Goal: Task Accomplishment & Management: Complete application form

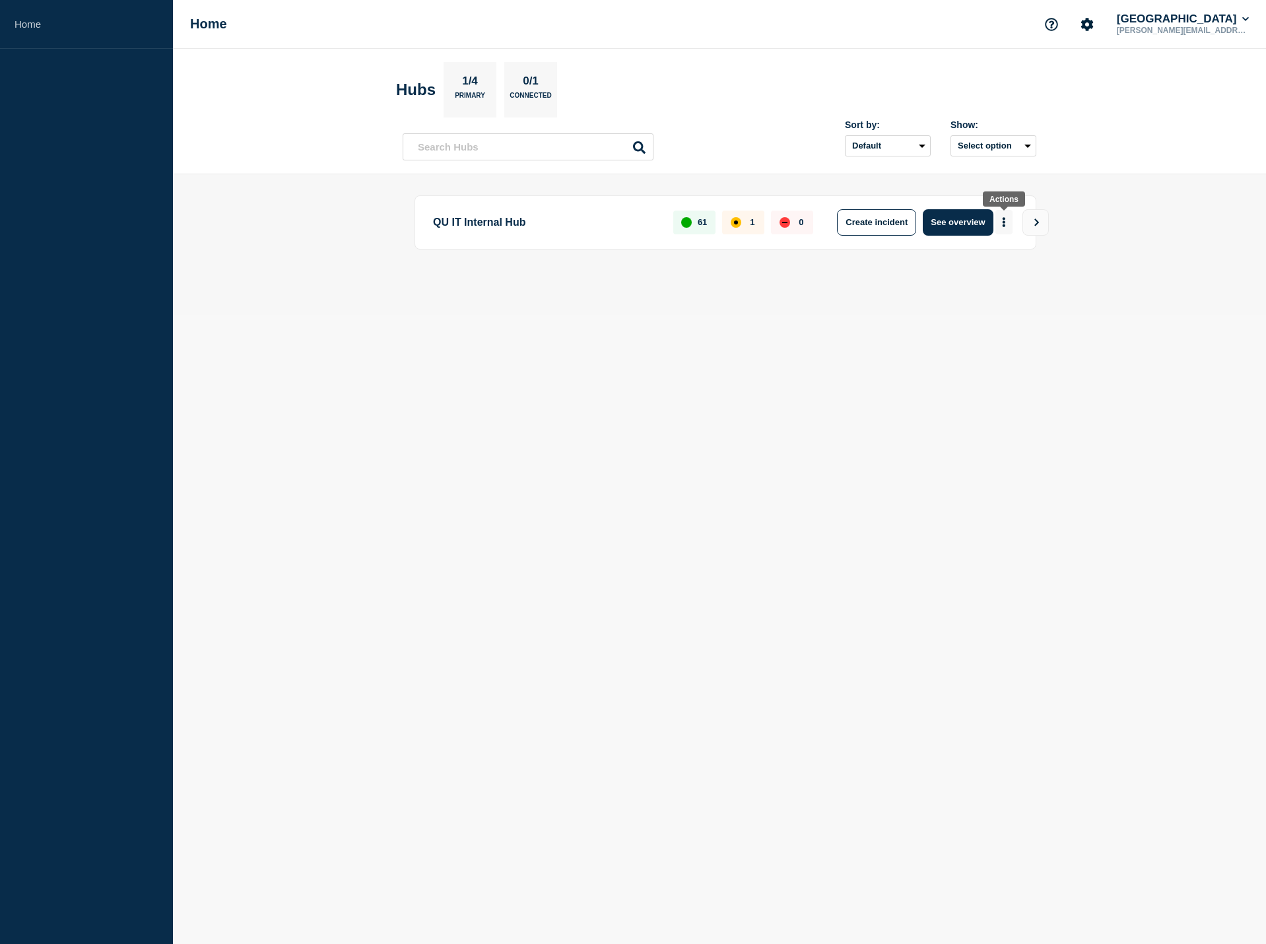
click at [1009, 229] on button "More actions" at bounding box center [1004, 222] width 17 height 24
click at [1003, 259] on button "Create maintenance" at bounding box center [999, 261] width 89 height 11
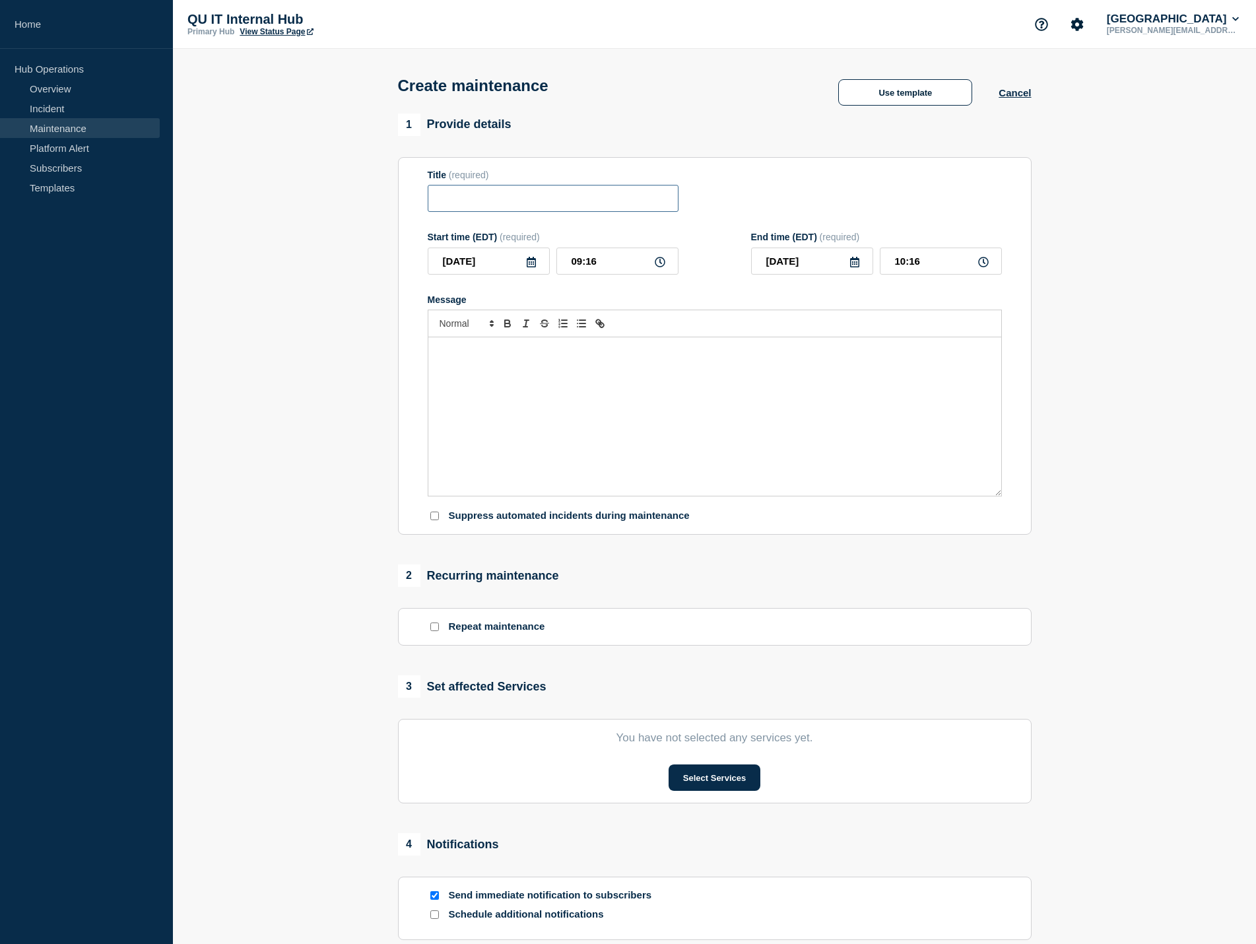
click at [518, 197] on input "Title" at bounding box center [553, 198] width 251 height 27
type input "W"
type input "U"
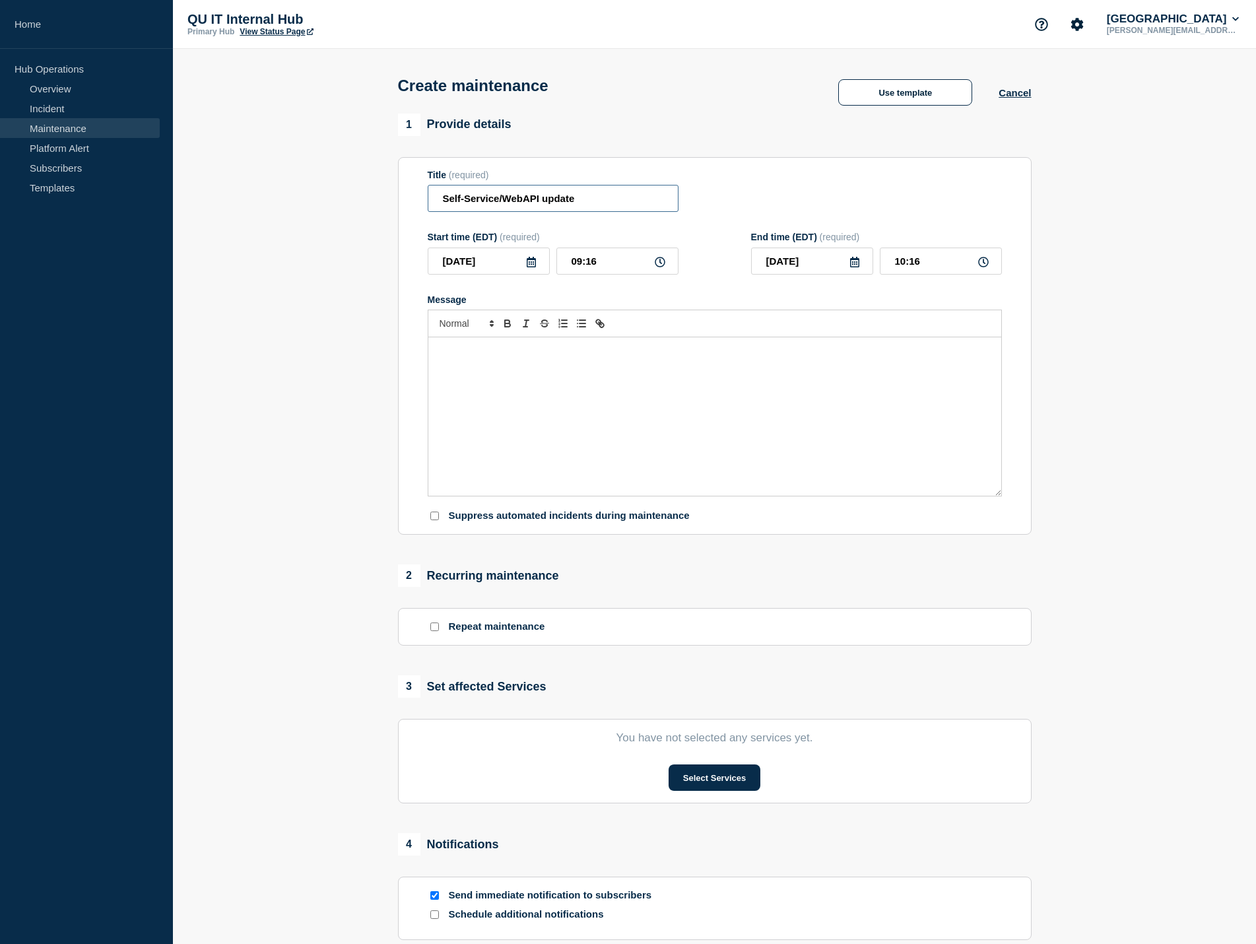
type input "Self-Service/WebAPI update"
click at [533, 267] on icon at bounding box center [531, 262] width 9 height 11
click at [536, 382] on div "14" at bounding box center [533, 385] width 18 height 18
type input "2025-08-14"
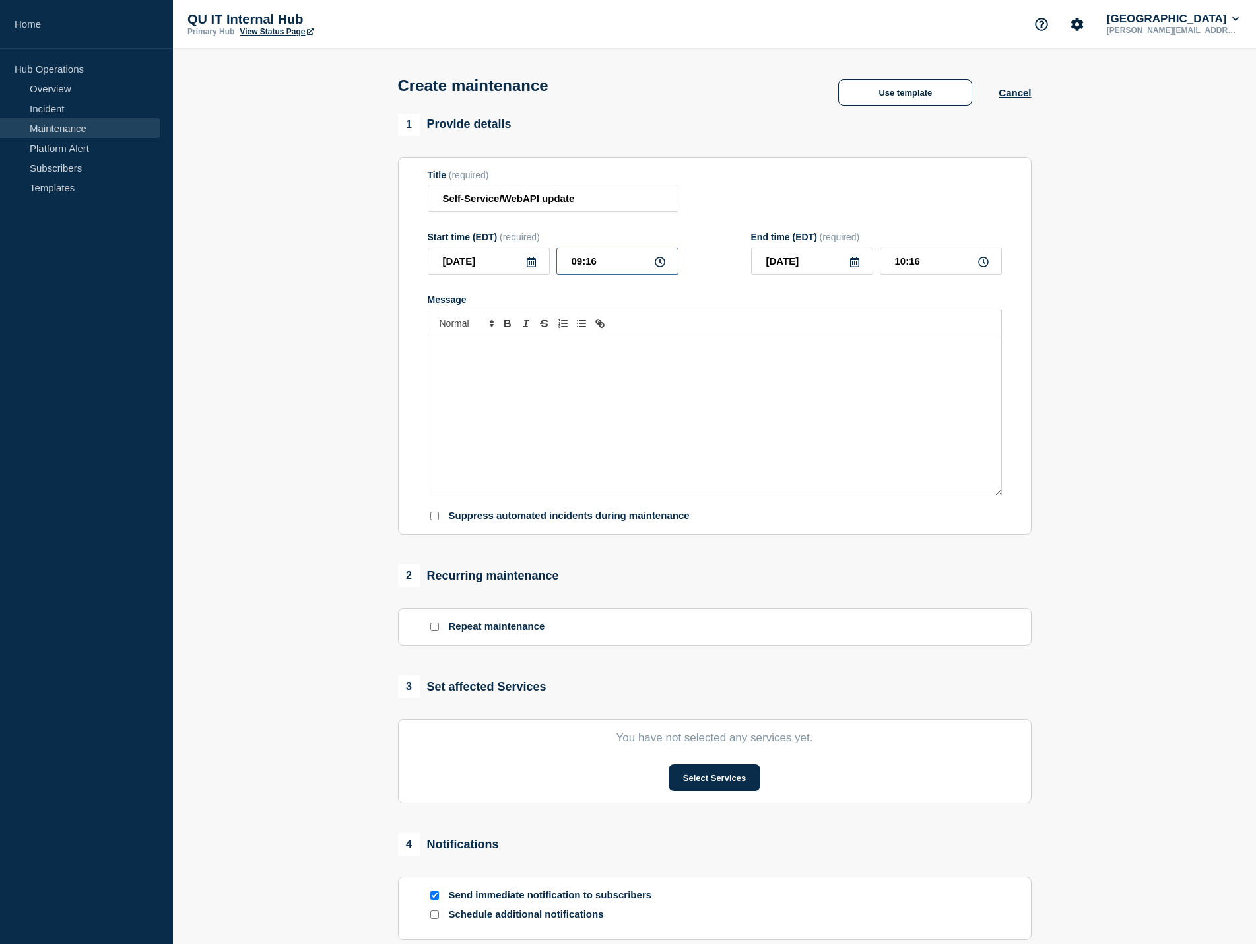
click at [614, 263] on input "09:16" at bounding box center [618, 261] width 122 height 27
click at [582, 264] on input "09:16" at bounding box center [618, 261] width 122 height 27
type input "06:16"
type input "07:16"
click at [616, 268] on input "06:16" at bounding box center [618, 261] width 122 height 27
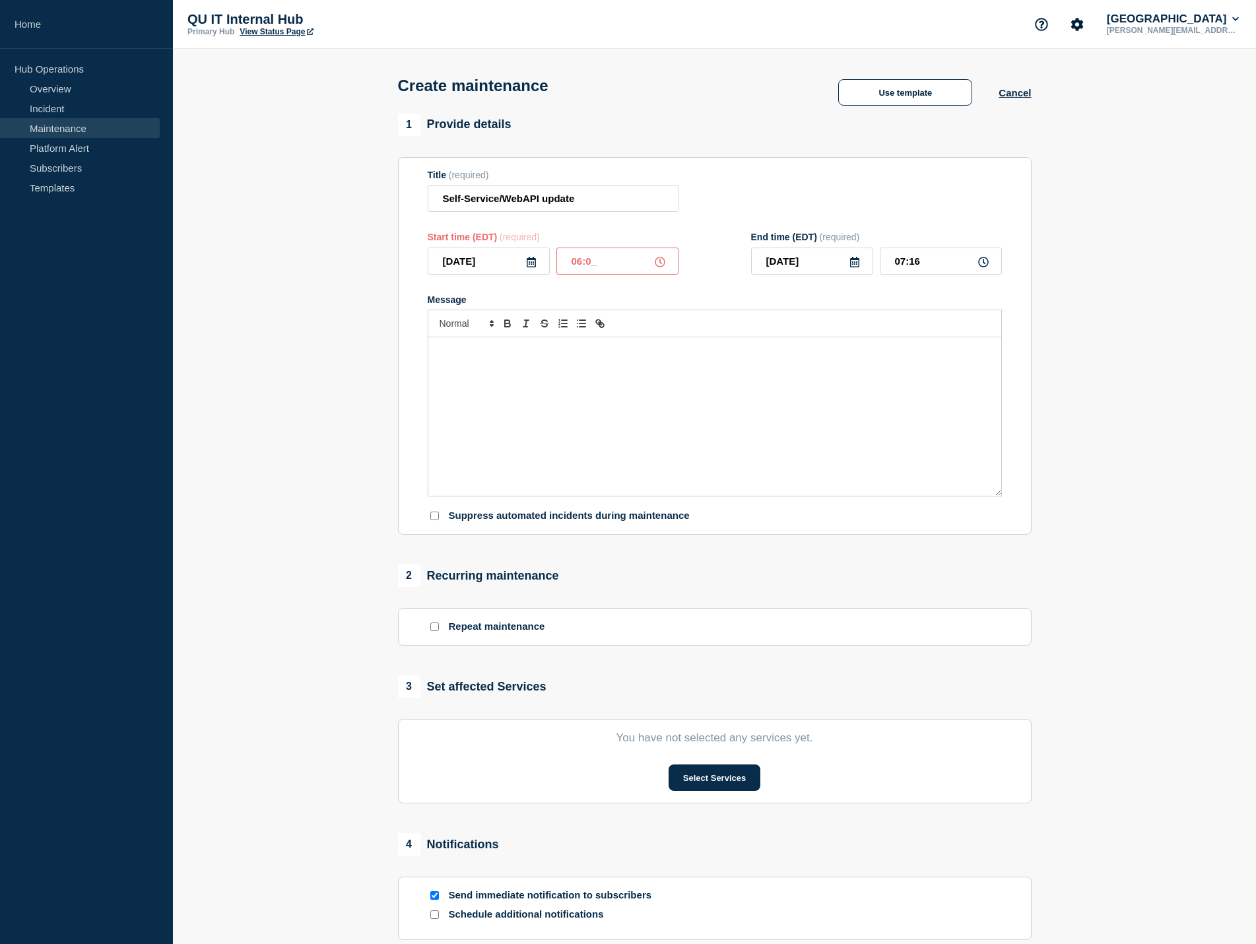
type input "06:00"
type input "07:00"
click at [599, 384] on div "Message" at bounding box center [714, 416] width 573 height 158
drag, startPoint x: 503, startPoint y: 351, endPoint x: 413, endPoint y: 356, distance: 89.9
click at [413, 356] on section "Title (required) Self-Service/WebAPI update Start time (EDT) (required) 2025-08…" at bounding box center [715, 346] width 634 height 378
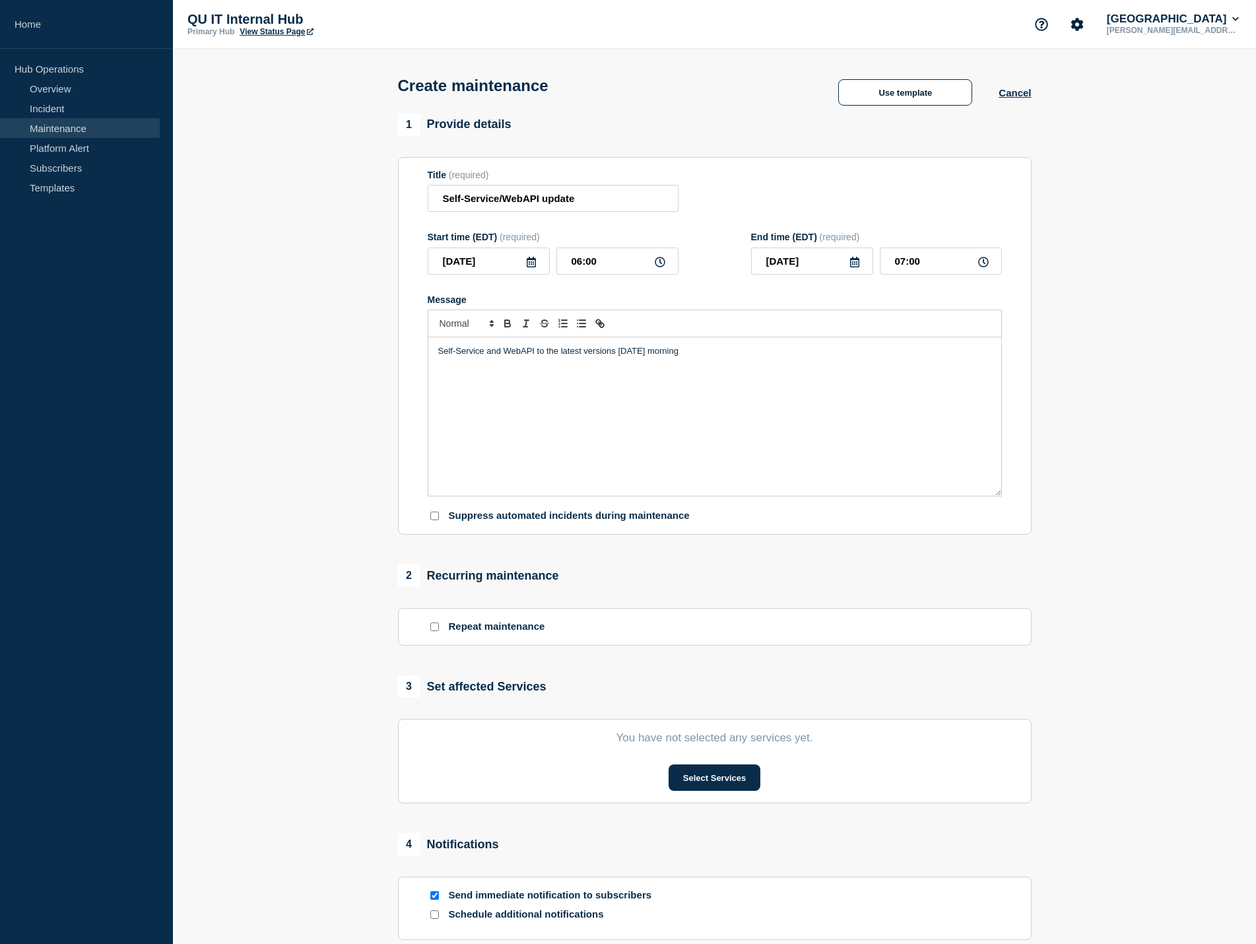
click at [538, 351] on p "Self-Service and WebAPI to the latest versions tomorrow morning" at bounding box center [714, 351] width 553 height 12
drag, startPoint x: 611, startPoint y: 352, endPoint x: 567, endPoint y: 354, distance: 44.3
click at [567, 354] on p "Self-Service and WebAPI will be to the latest versions tomorrow morning" at bounding box center [714, 351] width 553 height 12
drag, startPoint x: 764, startPoint y: 359, endPoint x: 681, endPoint y: 359, distance: 82.5
click at [681, 357] on p "Self-Service and WebAPI will be updated to the latest versions tomorrow morning" at bounding box center [714, 351] width 553 height 12
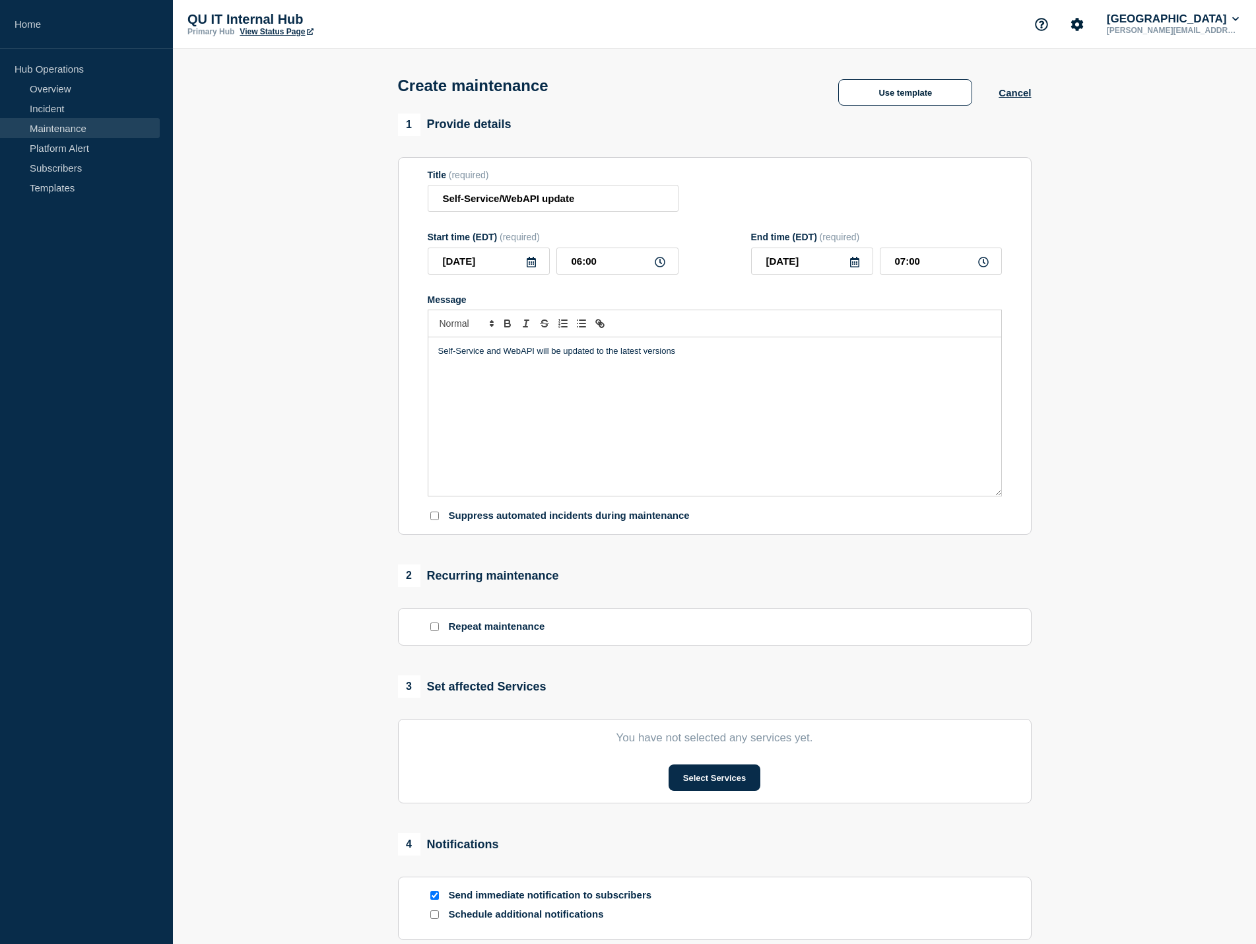
click at [444, 357] on p "Self-Service and WebAPI will be updated to the latest versions" at bounding box center [714, 351] width 553 height 12
click at [441, 357] on p "Self-Service and WebAPI will be updated to the latest versions" at bounding box center [714, 351] width 553 height 12
click at [694, 354] on p "Tomorrow morning, Self-Service and WebAPI will be updated to the latest versions" at bounding box center [714, 351] width 553 height 12
click at [814, 356] on p "Tomorrow morning, Self-Service and WebAPI will be updated to the latest versions" at bounding box center [714, 351] width 553 height 12
click at [906, 349] on p "Tomorrow morning, Self-Service and WebAPI will be updated to the latest version…" at bounding box center [714, 351] width 553 height 12
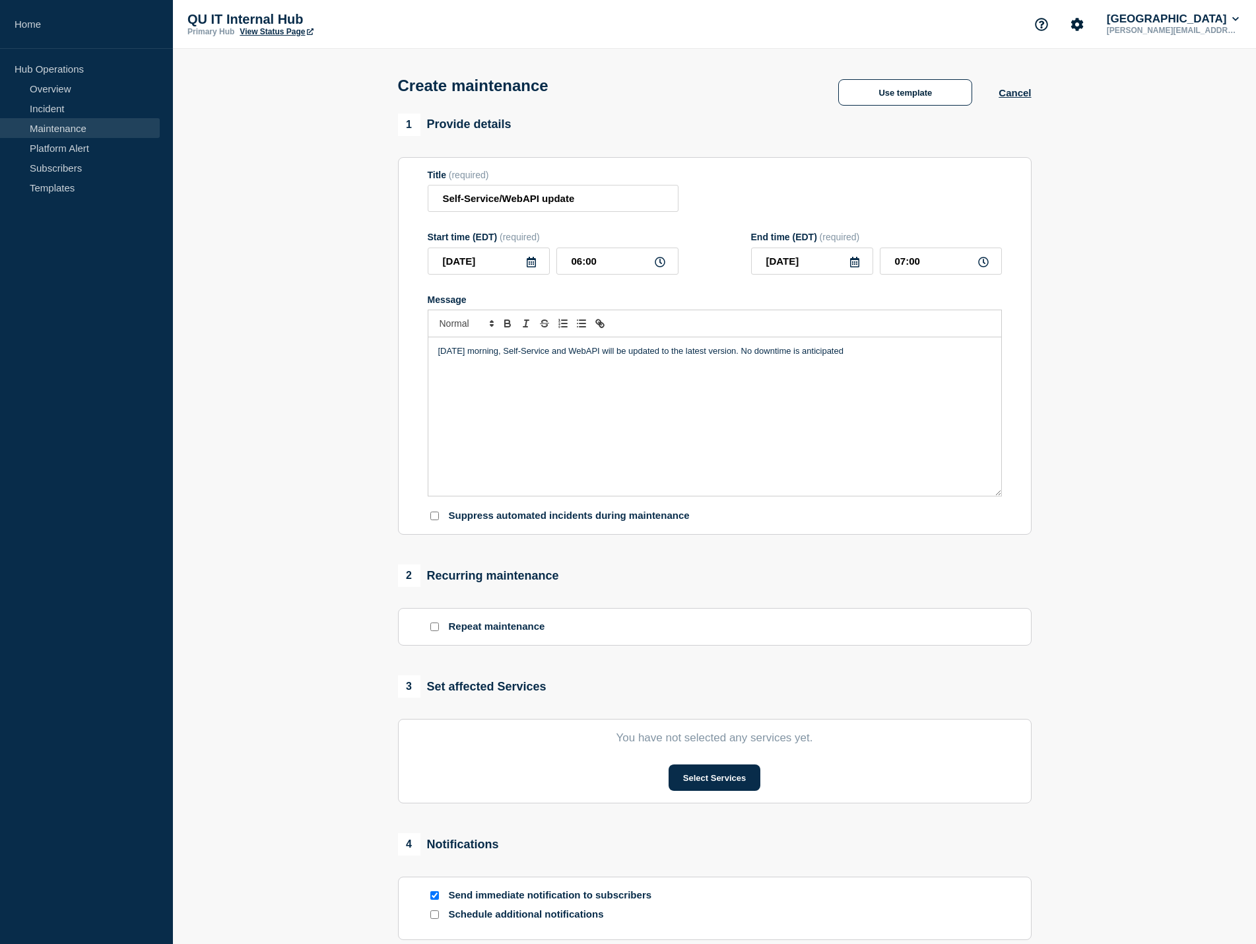
click at [878, 353] on p "Tomorrow morning, Self-Service and WebAPI will be updated to the latest version…" at bounding box center [714, 351] width 553 height 12
click at [859, 353] on p "Tomorrow morning, Self-Service and WebAPI will be updated to the latest version…" at bounding box center [714, 351] width 553 height 12
click at [839, 357] on p "Tomorrow morning, Self-Service and WebAPI will be updated to the latest version…" at bounding box center [714, 351] width 553 height 12
drag, startPoint x: 858, startPoint y: 352, endPoint x: 817, endPoint y: 354, distance: 41.0
click at [817, 354] on p "Tomorrow morning, Self-Service and WebAPI will be updated to the latest version…" at bounding box center [714, 351] width 553 height 12
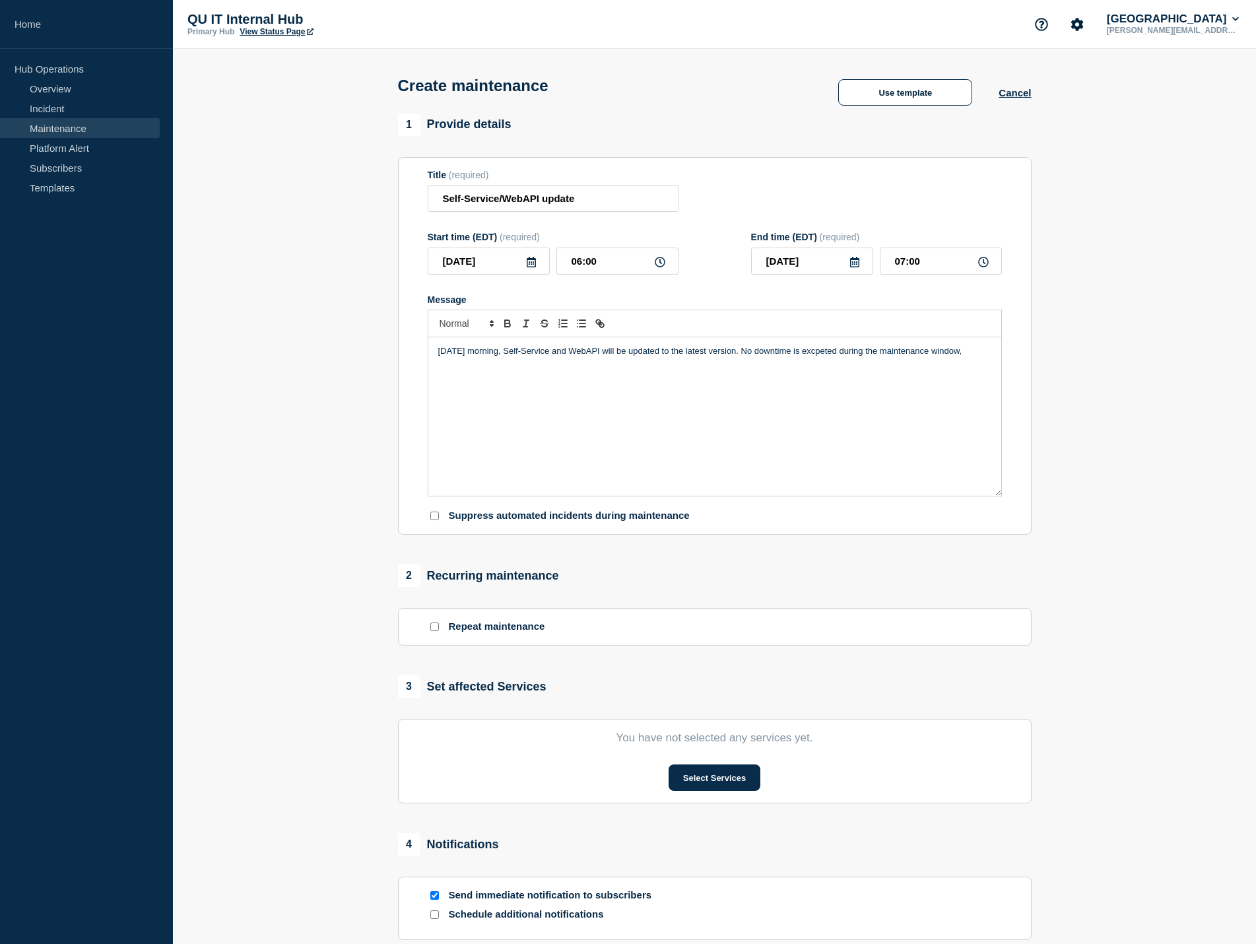
click at [829, 355] on p "Tomorrow morning, Self-Service and WebAPI will be updated to the latest version…" at bounding box center [714, 351] width 553 height 12
click at [980, 355] on p "Tomorrow morning, Self-Service and WebAPI will be updated to the latest version…" at bounding box center [714, 351] width 553 height 12
click at [976, 355] on p "Tomorrow morning, Self-Service and WebAPI will be updated to the latest version…" at bounding box center [714, 351] width 553 height 12
click at [988, 357] on p "Tomorrow morning, Self-Service and WebAPI will be updated to the latest version…" at bounding box center [714, 351] width 553 height 12
click at [982, 353] on p "Tomorrow morning, Self-Service and WebAPI will be updated to the latest version…" at bounding box center [714, 351] width 553 height 12
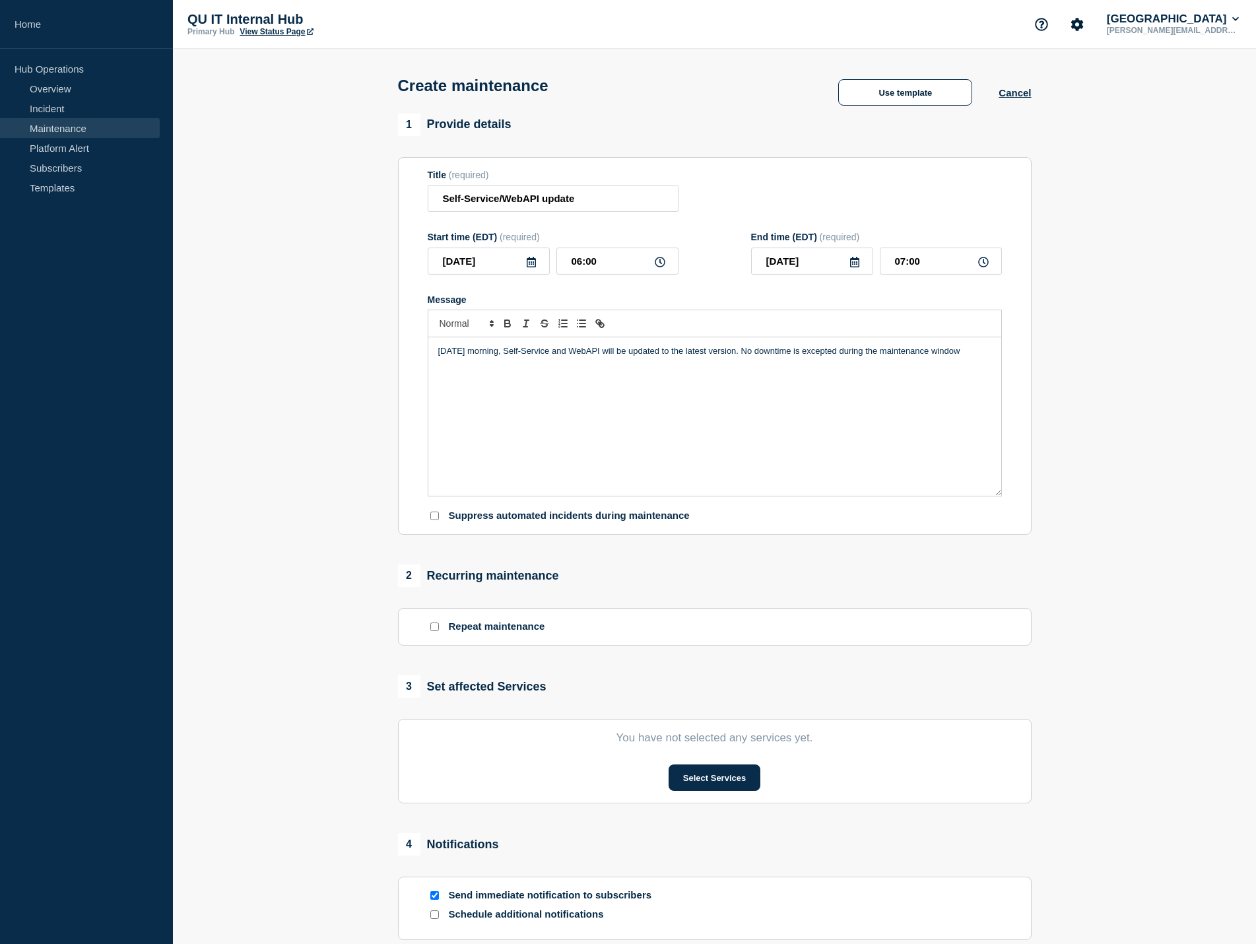
click at [834, 383] on div "Tomorrow morning, Self-Service and WebAPI will be updated to the latest version…" at bounding box center [714, 416] width 573 height 158
click at [819, 357] on p "Tomorrow morning, Self-Service and WebAPI will be updated to the latest version…" at bounding box center [714, 351] width 553 height 12
click at [796, 350] on p "Tomorrow morning, Self-Service and WebAPI will be updated to the latest version…" at bounding box center [714, 351] width 553 height 12
click at [974, 354] on p "Tomorrow morning, Self-Service and WebAPI will be updated to the latest version…" at bounding box center [714, 351] width 553 height 12
click at [695, 351] on p "Tomorrow morning, Self-Service and WebAPI will be updated to the latest version…" at bounding box center [714, 351] width 553 height 12
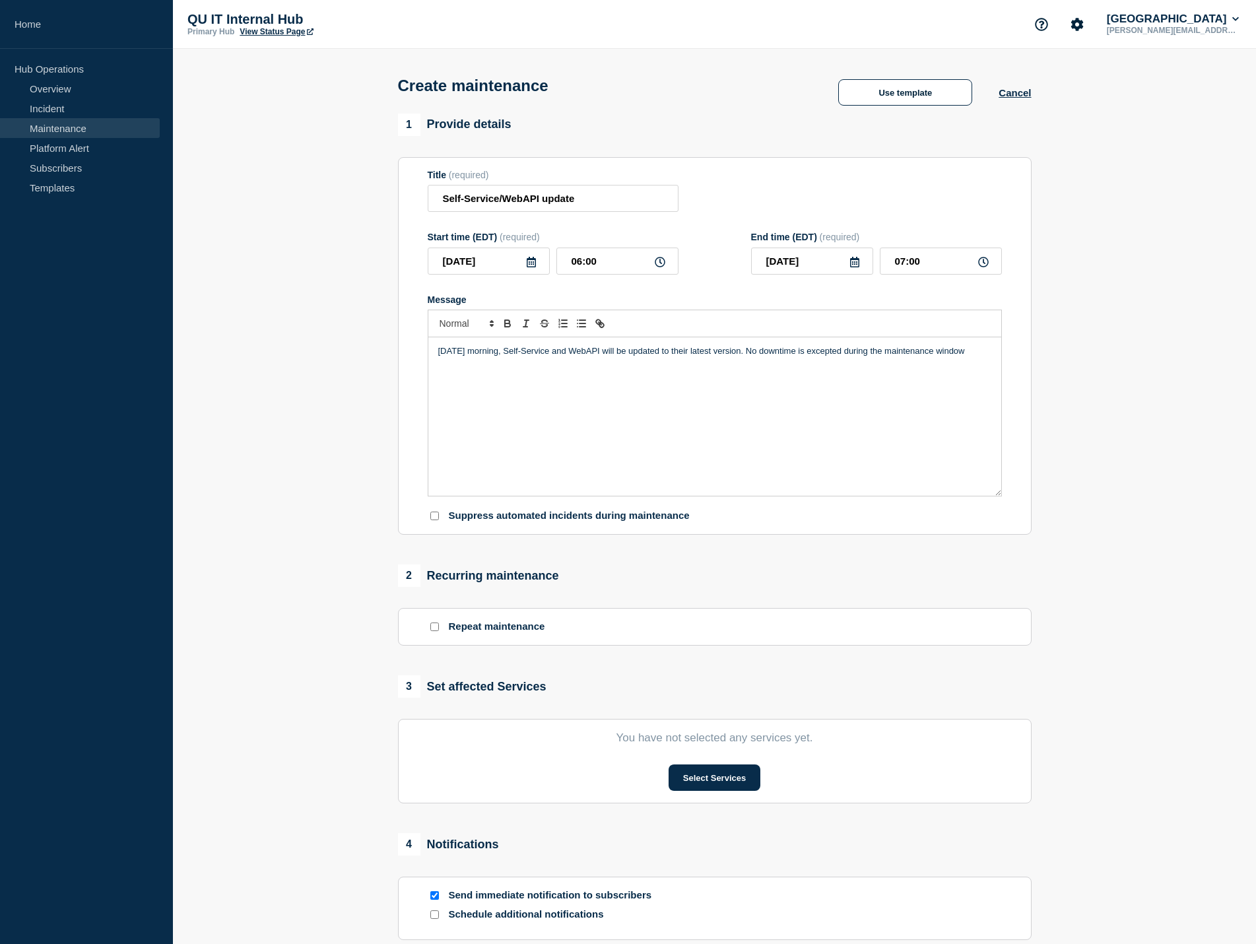
click at [755, 350] on p "Tomorrow morning, Self-Service and WebAPI will be updated to their latest versi…" at bounding box center [714, 351] width 553 height 12
click at [855, 421] on div "Tomorrow morning, Self-Service and WebAPI will be updated to their latest versi…" at bounding box center [714, 416] width 573 height 158
click at [809, 405] on div "Tomorrow morning, Self-Service and WebAPI will be updated to their latest versi…" at bounding box center [714, 416] width 573 height 158
click at [986, 355] on p "Tomorrow morning, Self-Service and WebAPI will be updated to their latest versi…" at bounding box center [714, 351] width 553 height 12
click at [995, 350] on div "Tomorrow morning, Self-Service and WebAPI will be updated to their latest versi…" at bounding box center [714, 416] width 573 height 158
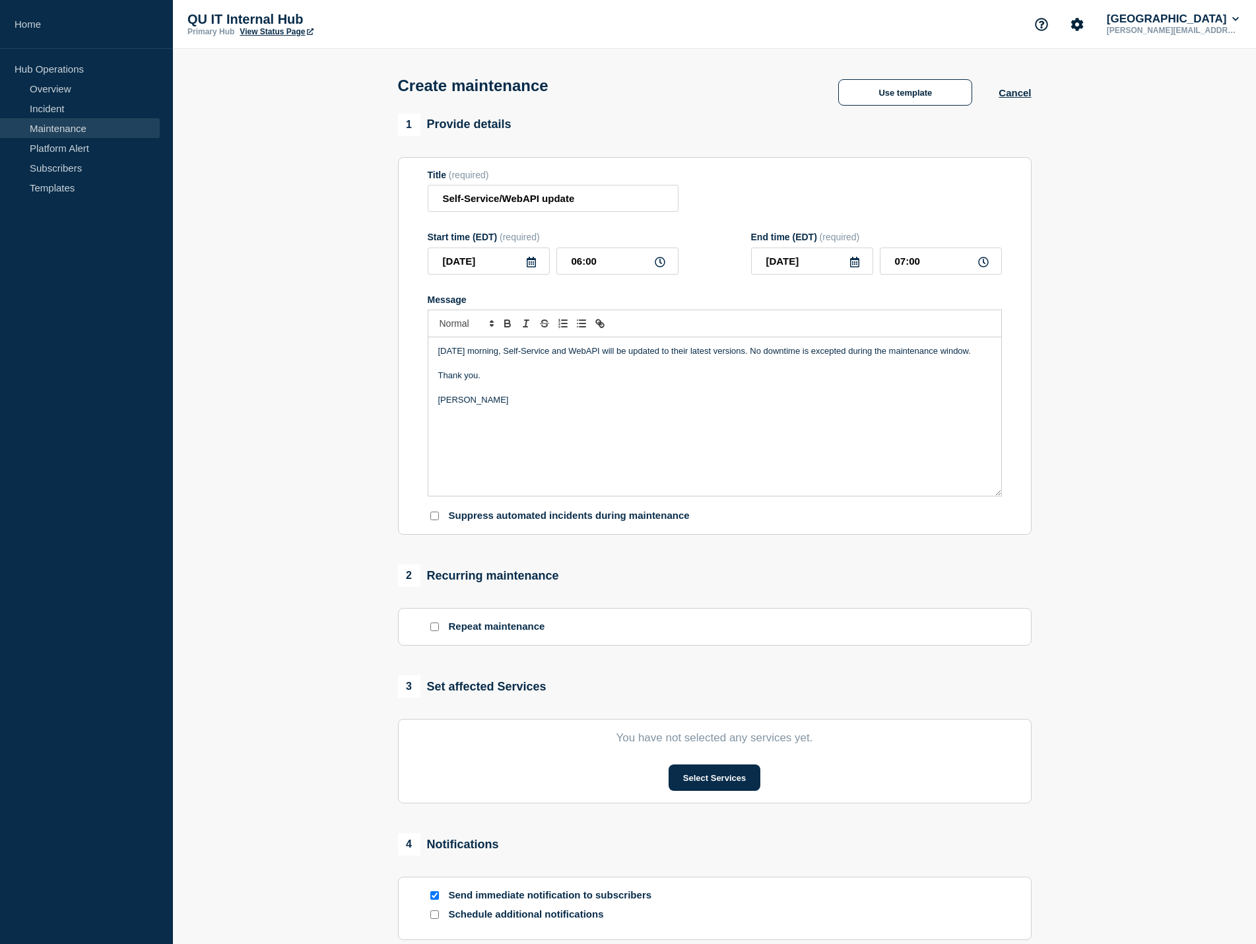
click at [548, 367] on p "Message" at bounding box center [714, 364] width 553 height 12
click at [665, 401] on p "Ryan" at bounding box center [714, 400] width 553 height 12
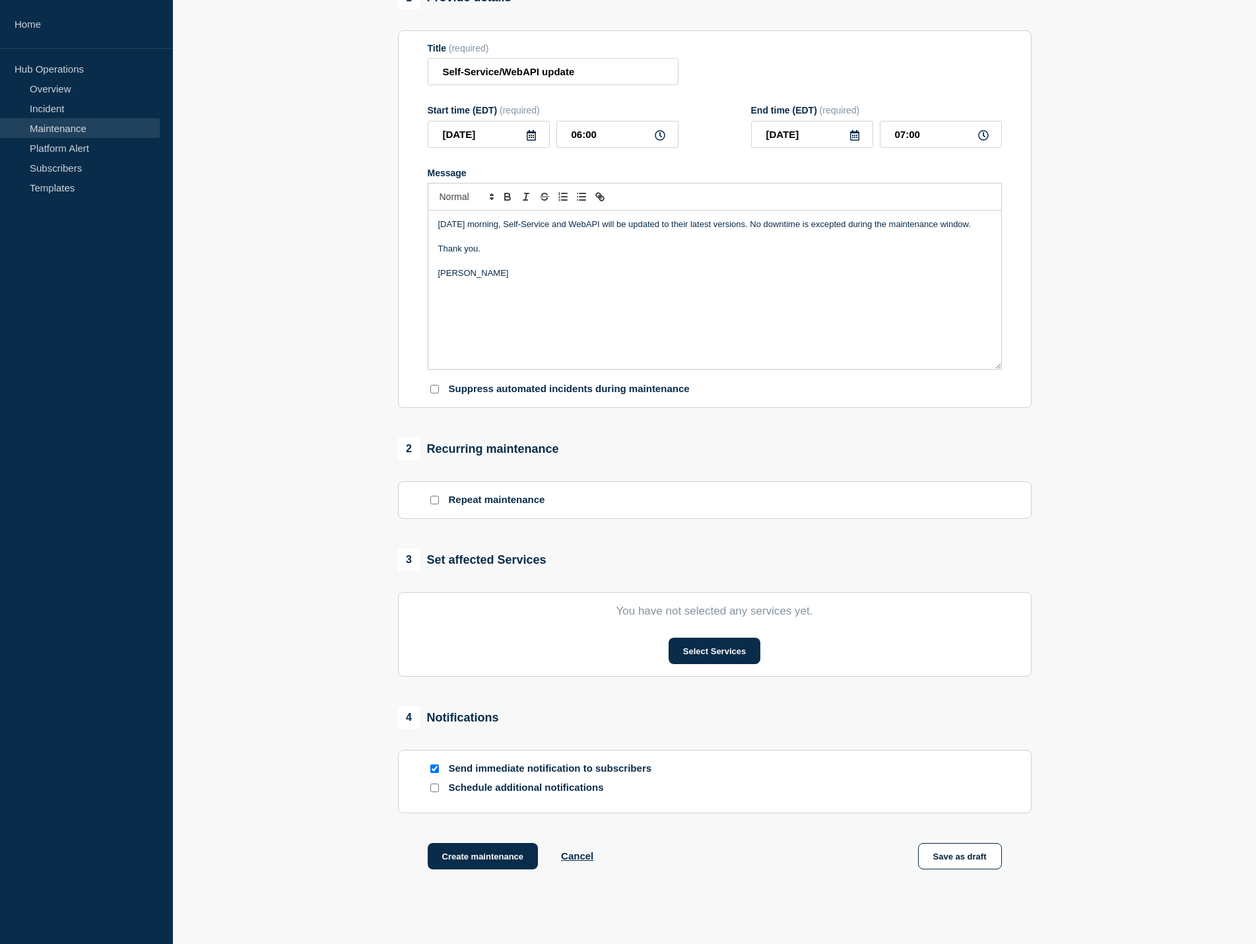
scroll to position [132, 0]
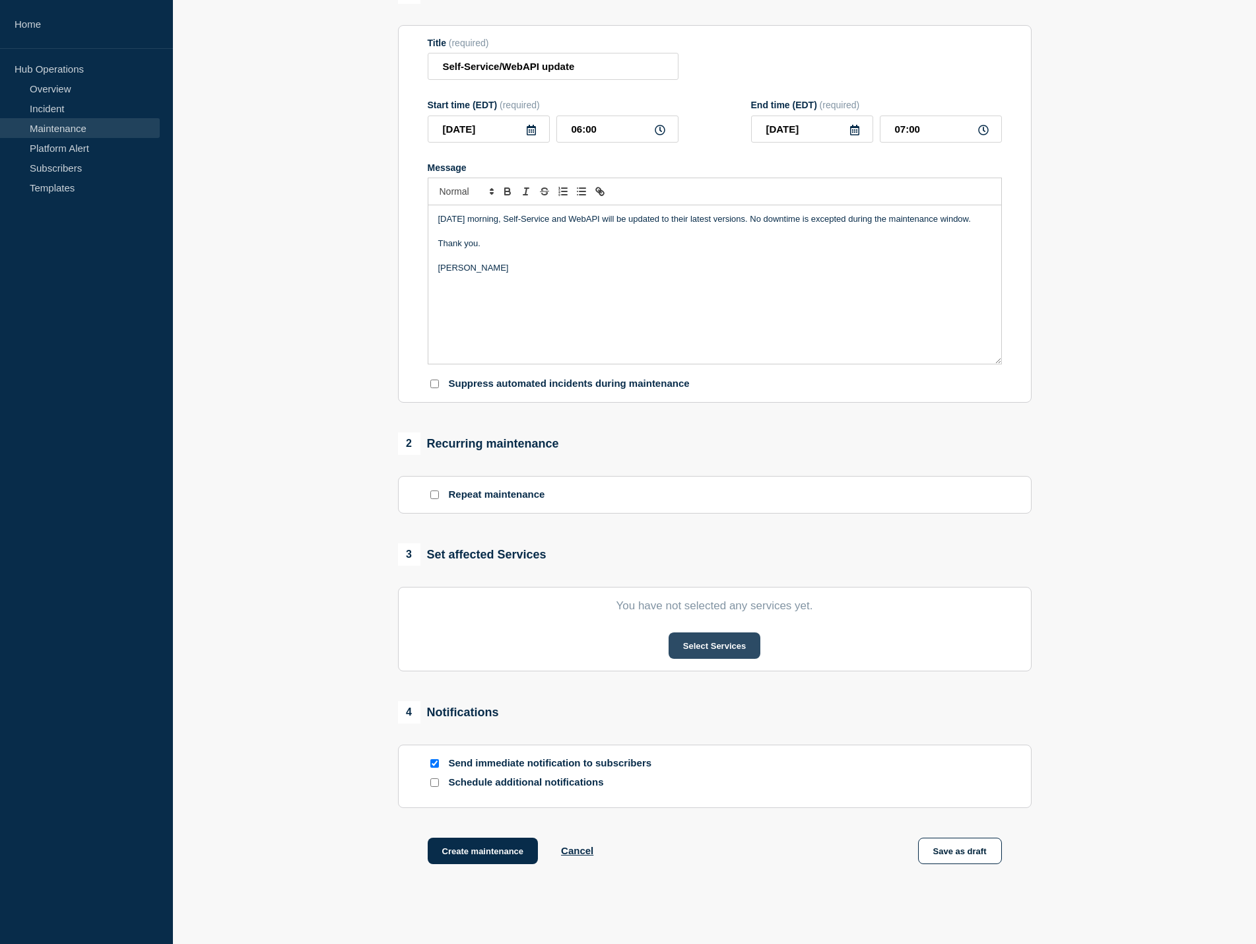
click at [701, 650] on button "Select Services" at bounding box center [715, 645] width 92 height 26
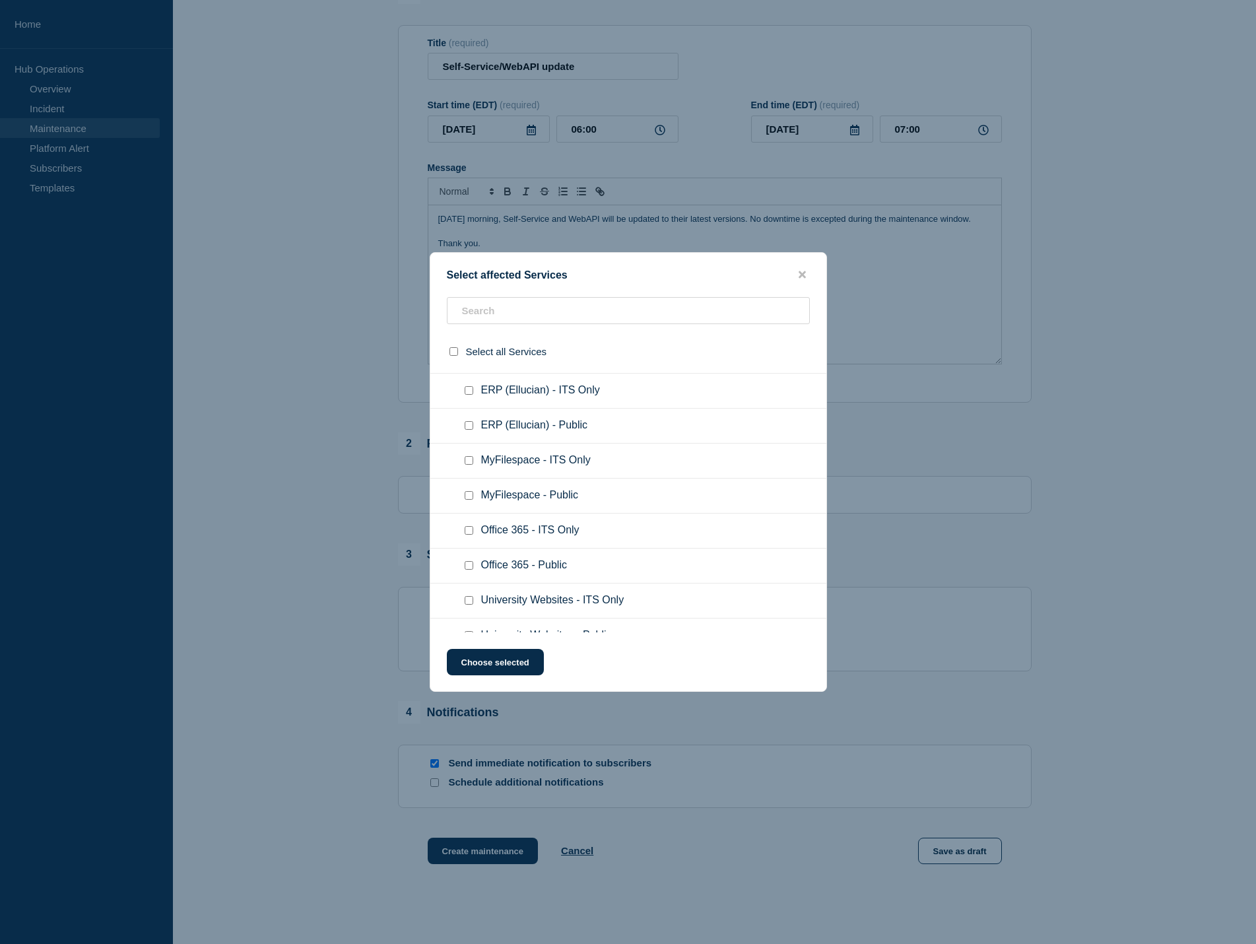
scroll to position [1829, 0]
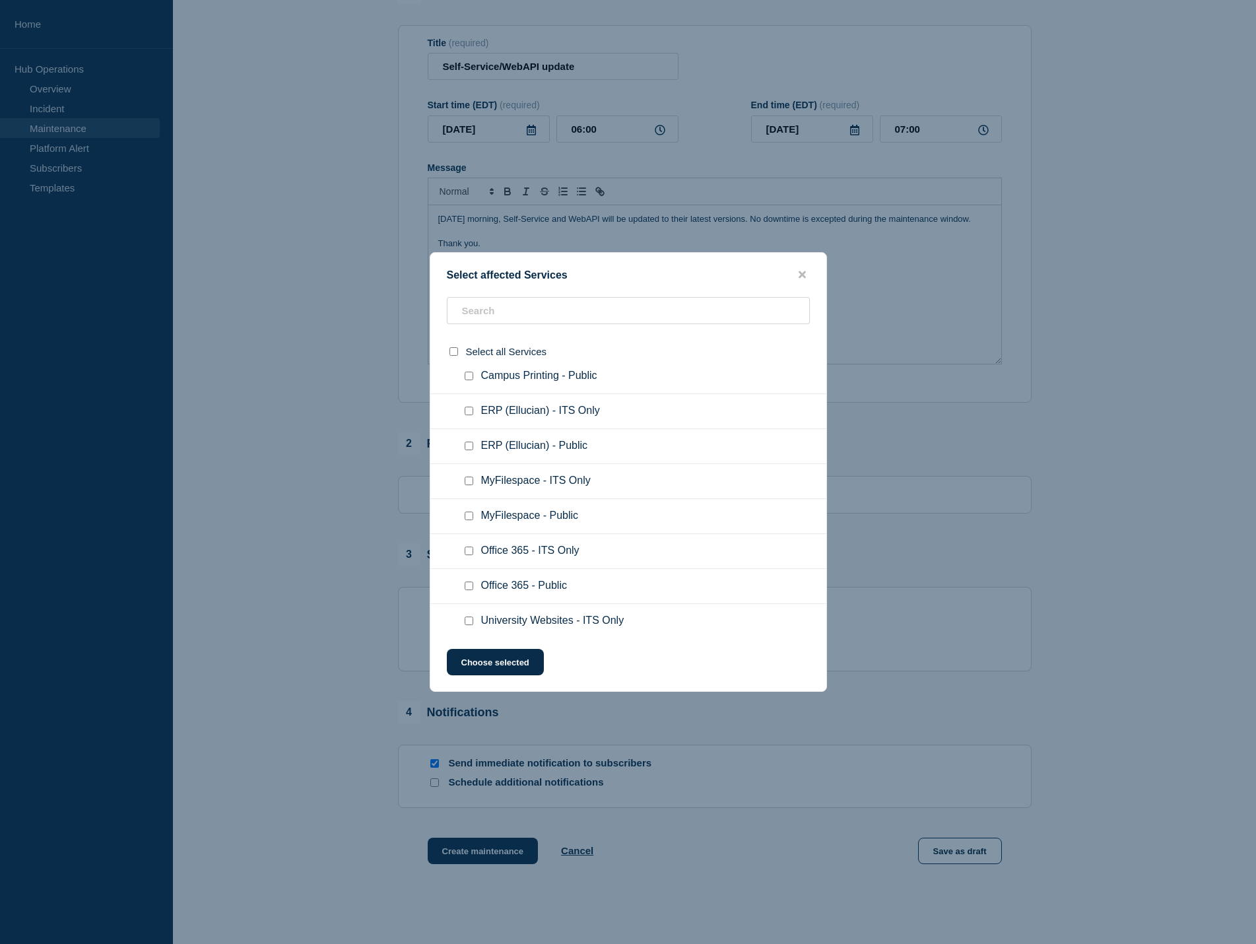
click at [471, 415] on input "ERP (Ellucian) - ITS Only checkbox" at bounding box center [469, 411] width 9 height 9
checkbox input "true"
click at [512, 663] on button "Choose selected" at bounding box center [495, 662] width 97 height 26
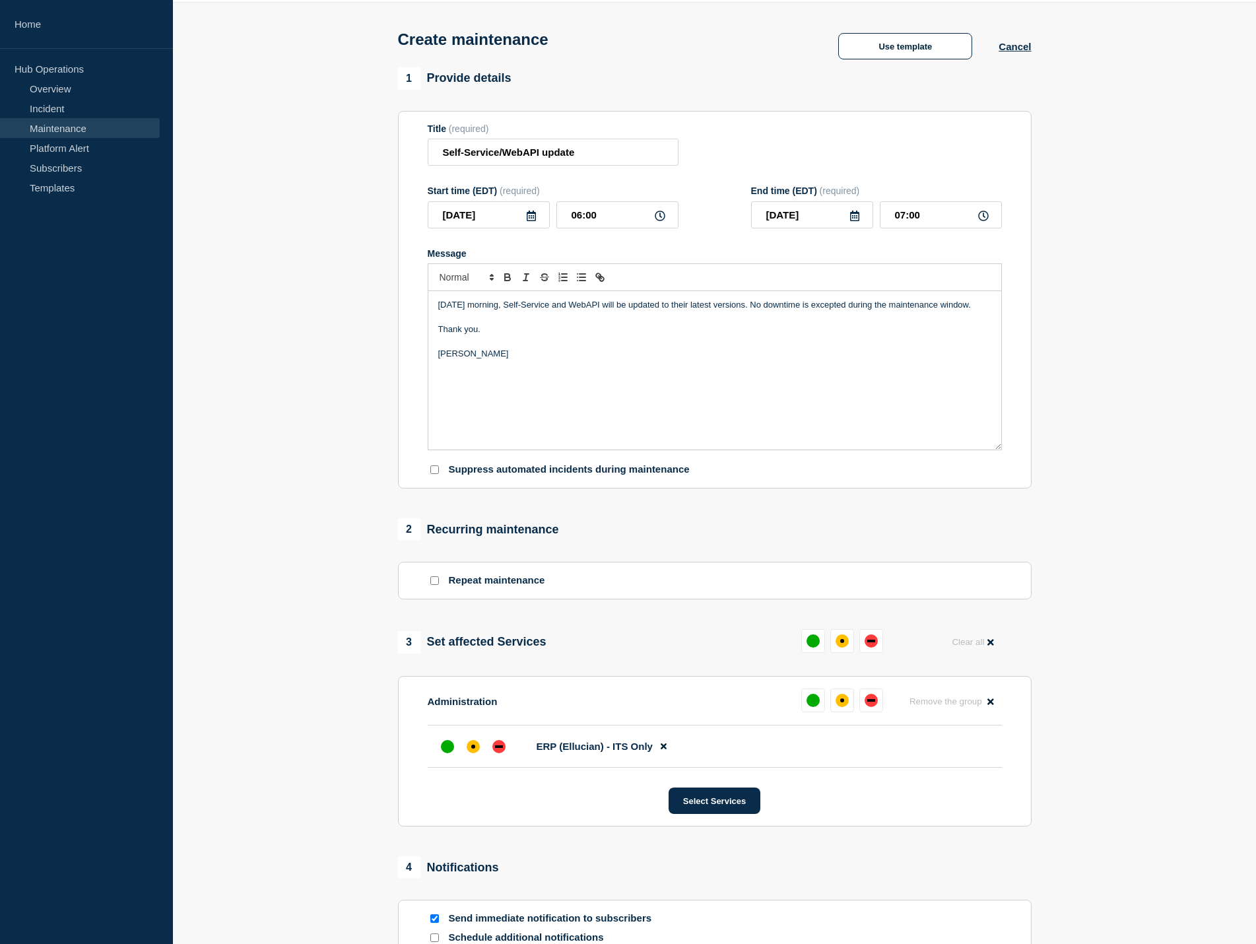
scroll to position [264, 0]
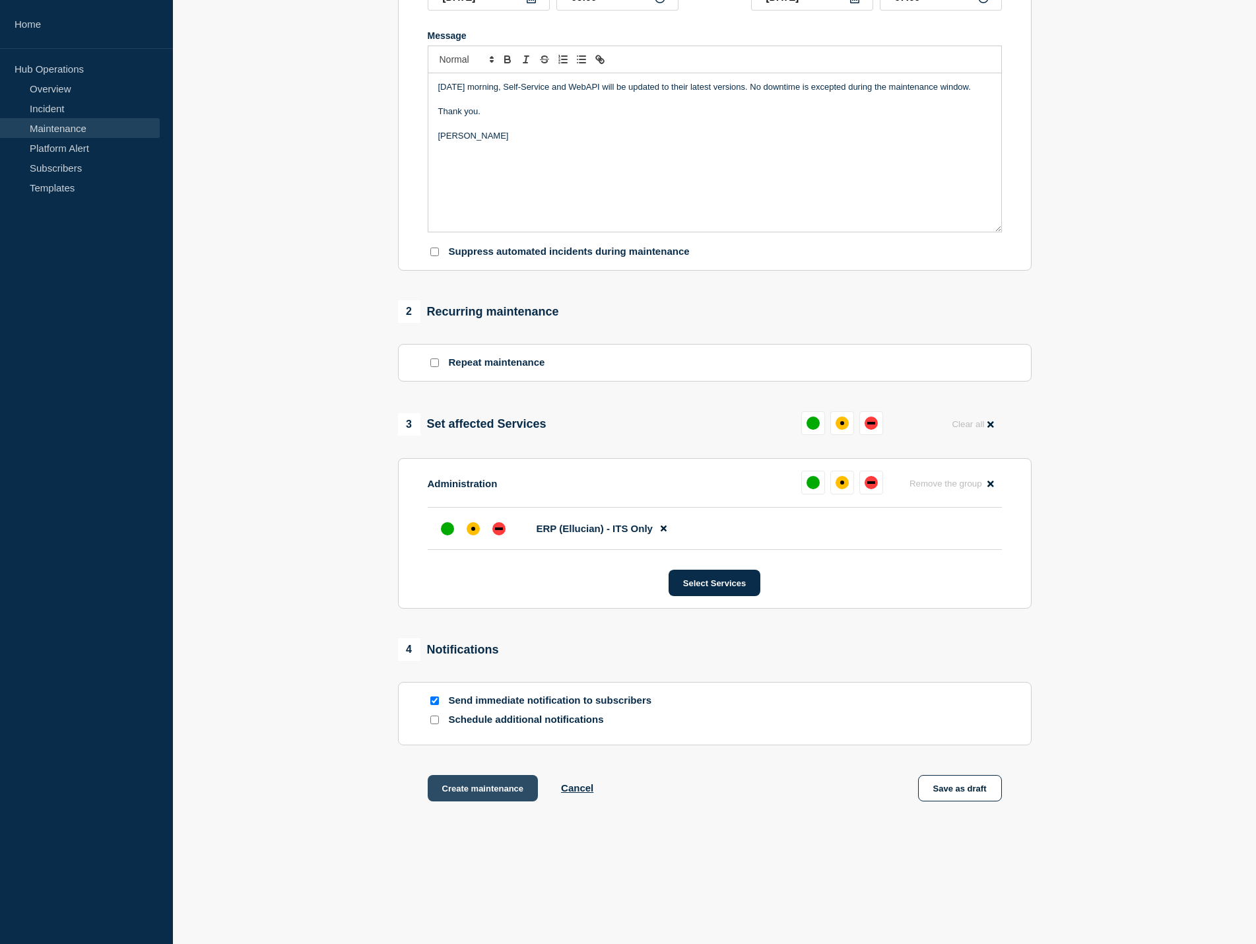
click at [469, 791] on button "Create maintenance" at bounding box center [483, 788] width 111 height 26
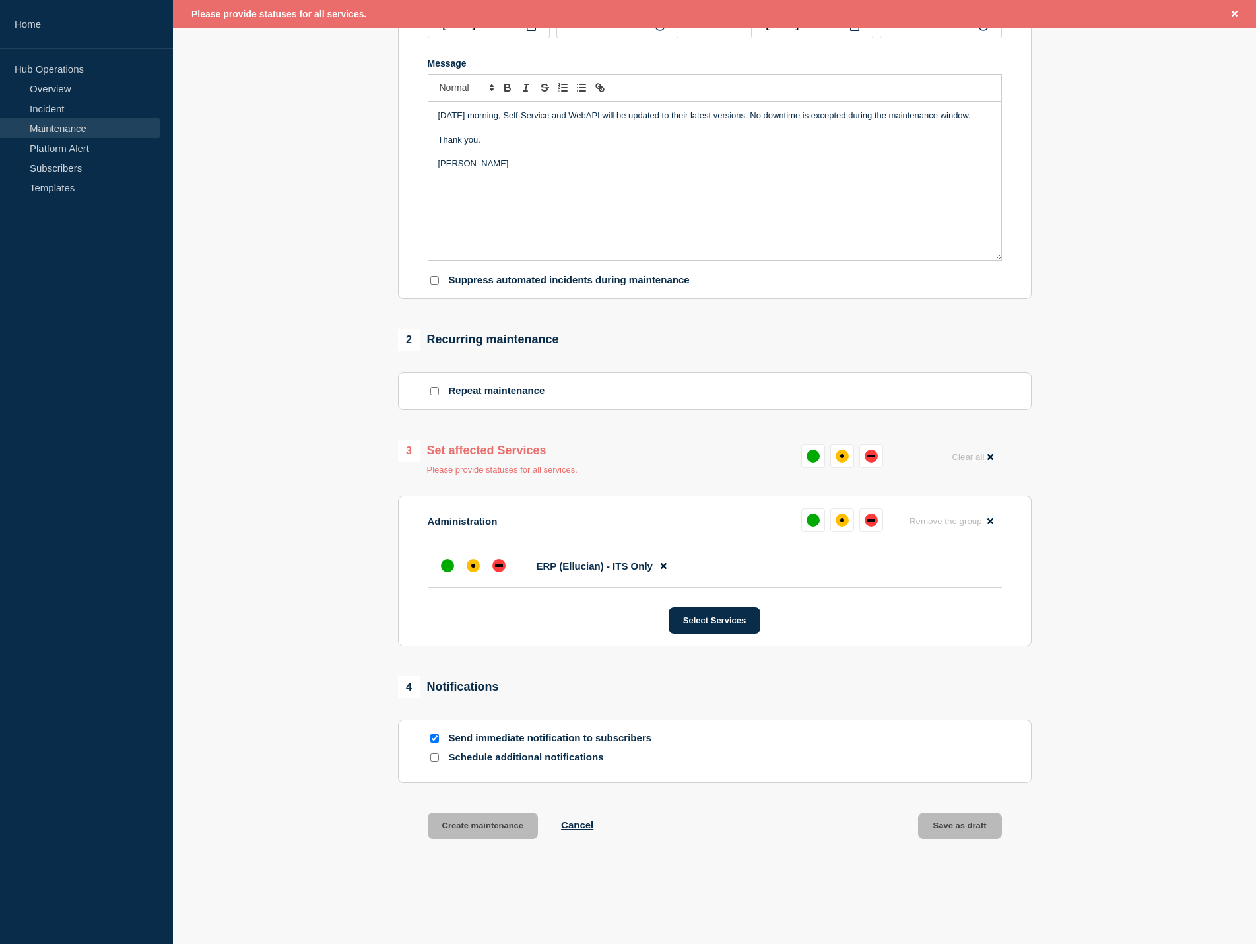
scroll to position [292, 0]
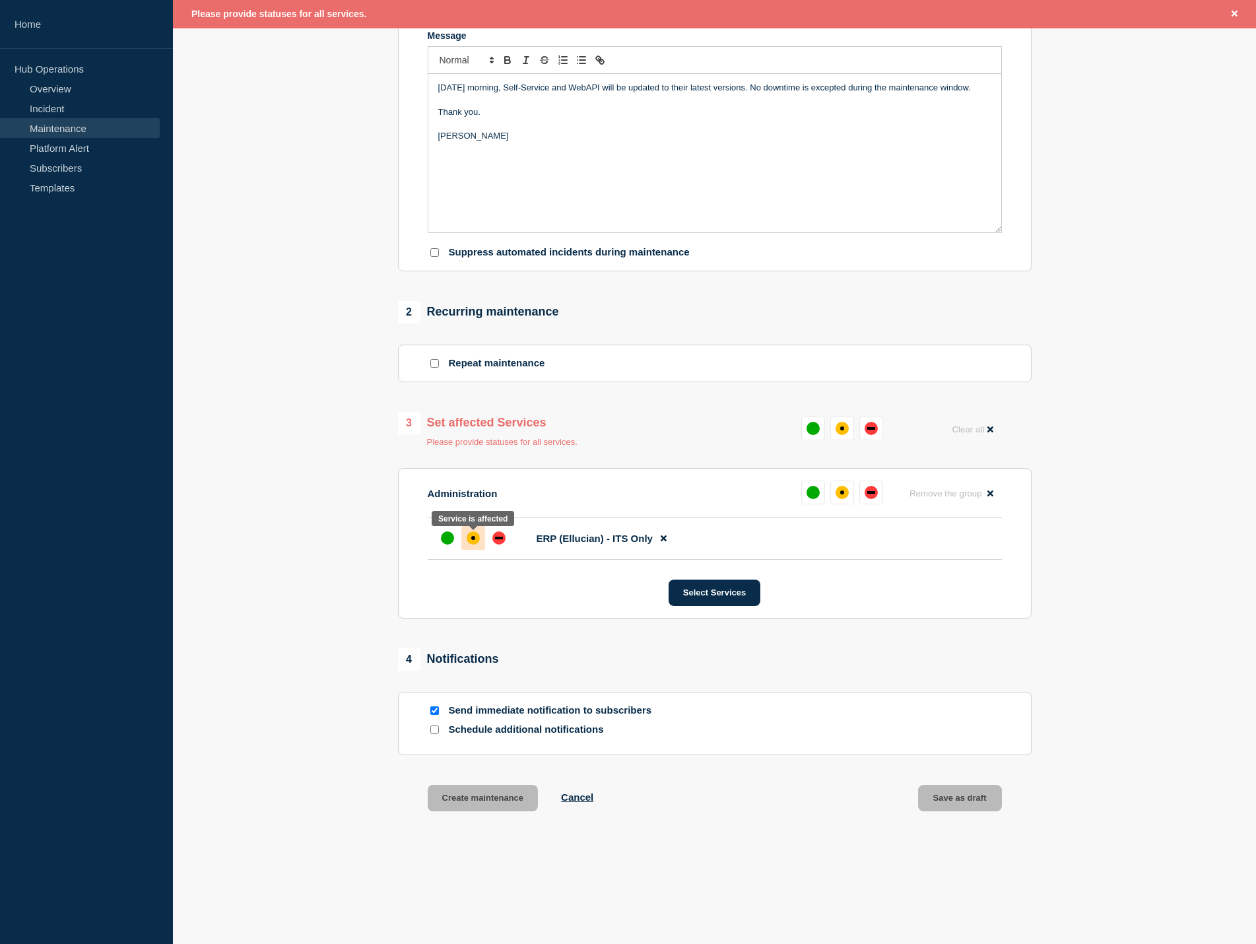
click at [470, 545] on div "affected" at bounding box center [473, 537] width 13 height 13
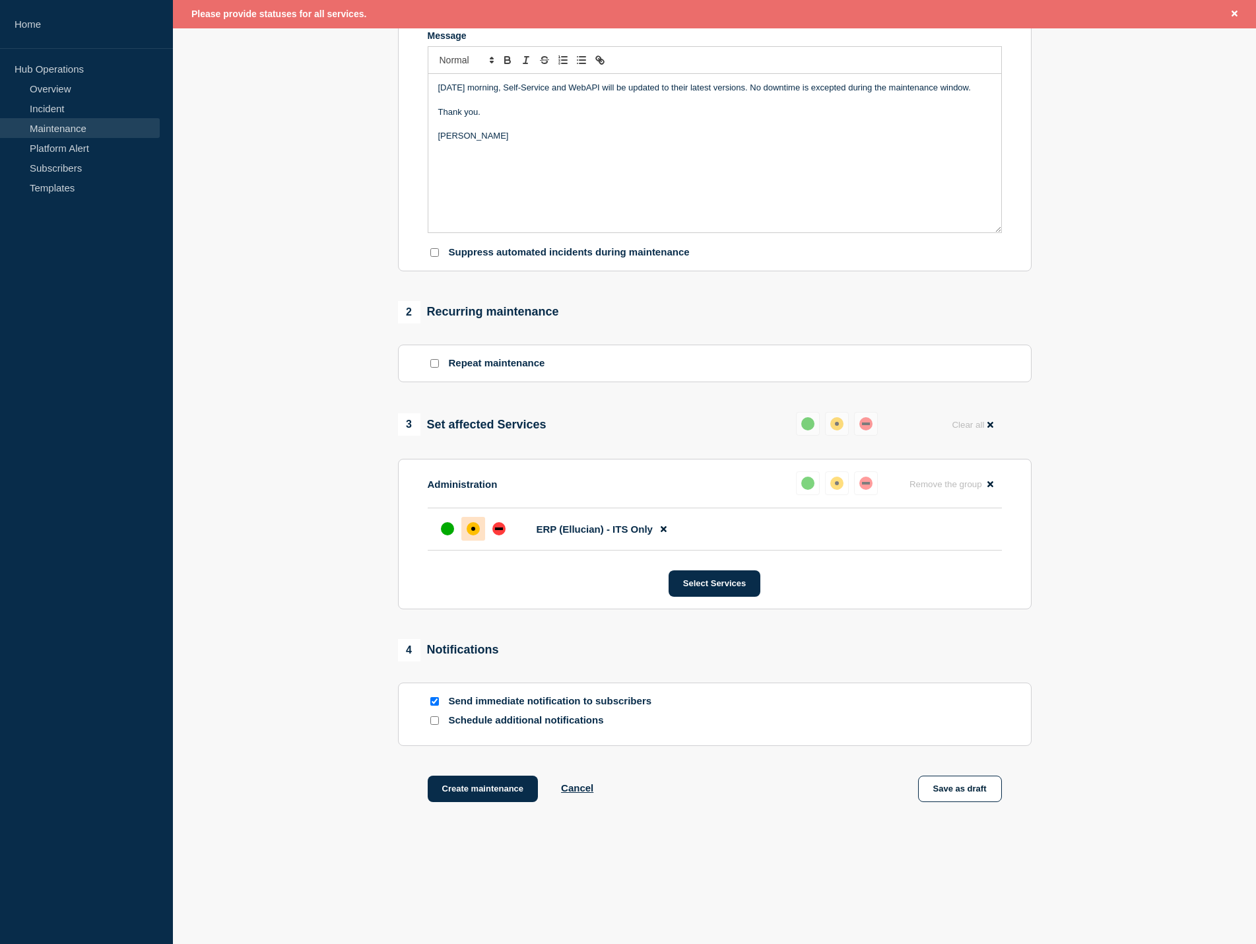
drag, startPoint x: 481, startPoint y: 797, endPoint x: 663, endPoint y: 778, distance: 182.6
click at [482, 791] on button "Create maintenance" at bounding box center [483, 789] width 111 height 26
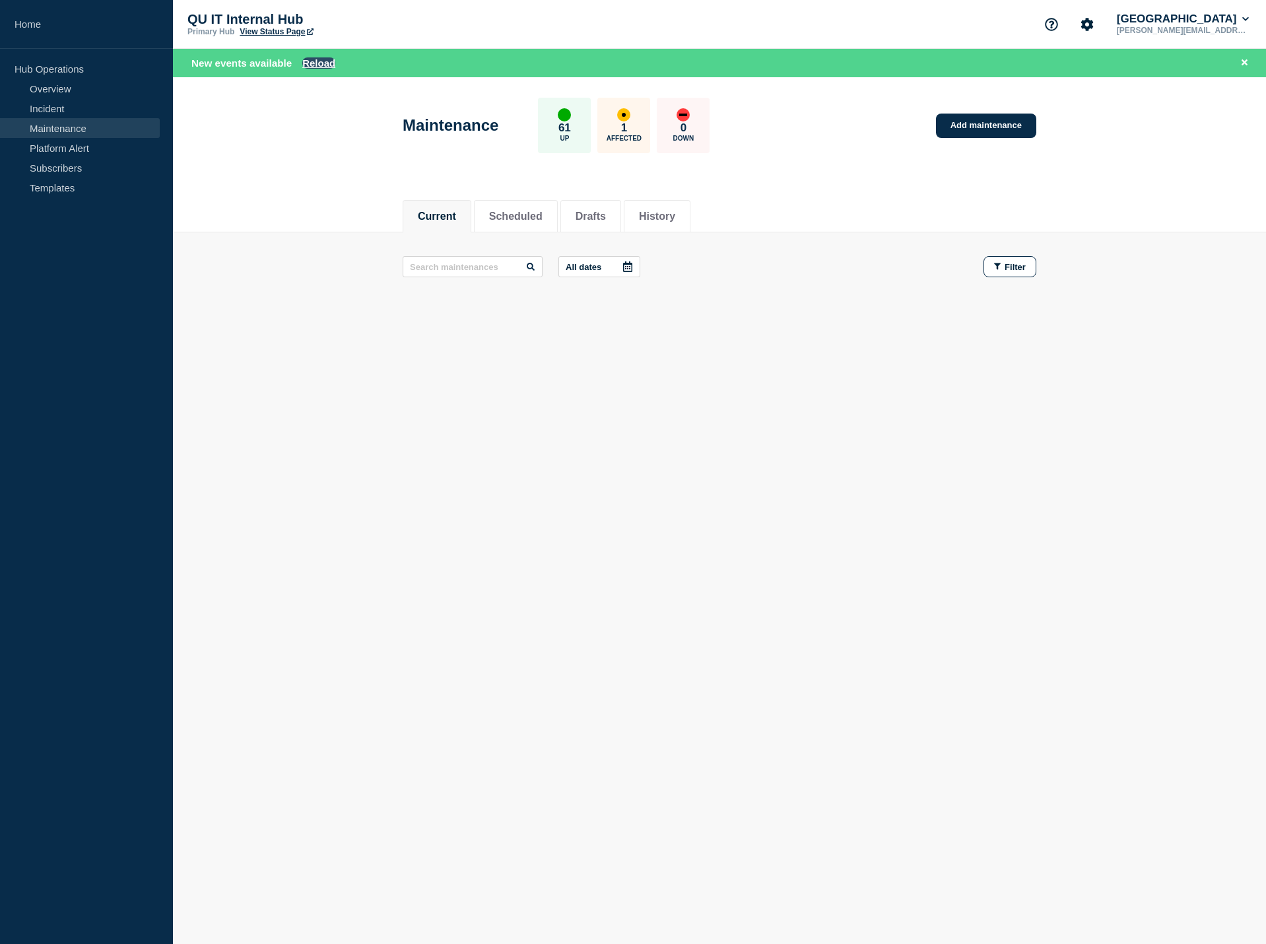
click at [312, 63] on button "Reload" at bounding box center [318, 62] width 33 height 11
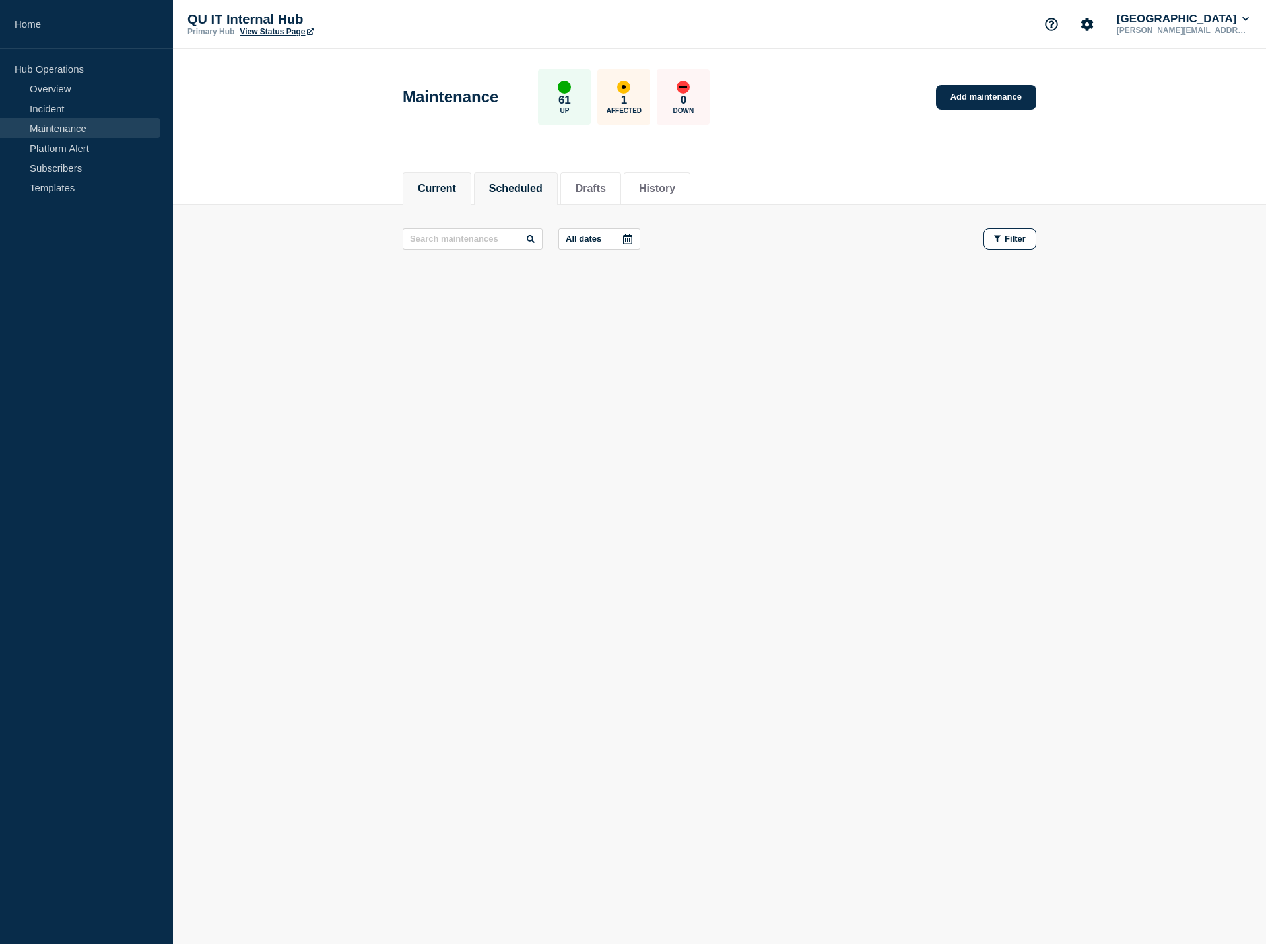
click at [512, 185] on button "Scheduled" at bounding box center [515, 189] width 53 height 12
